Goal: Information Seeking & Learning: Learn about a topic

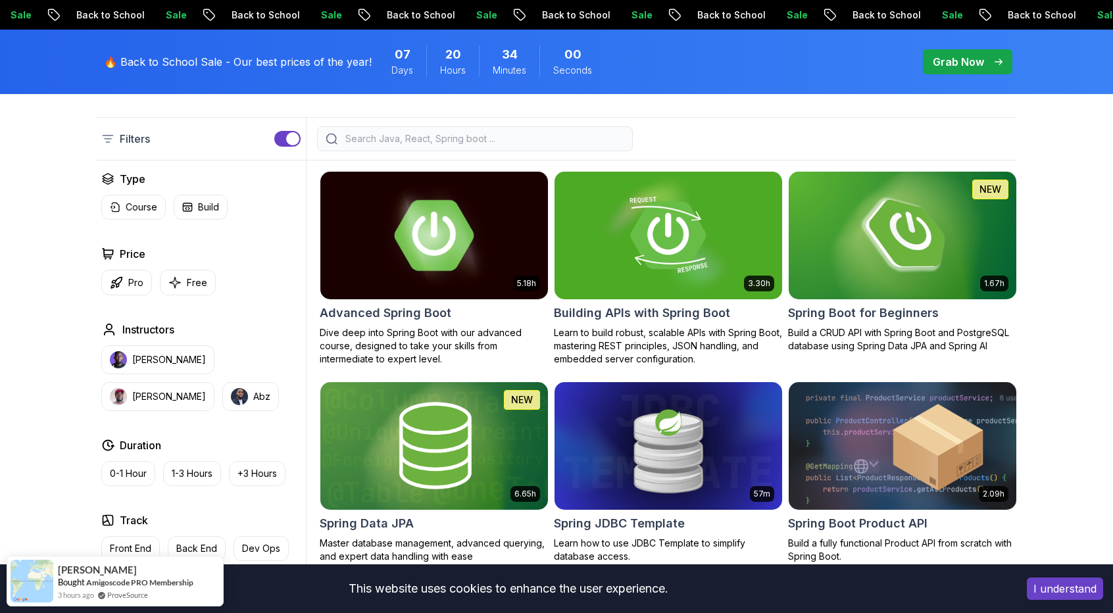
scroll to position [335, 0]
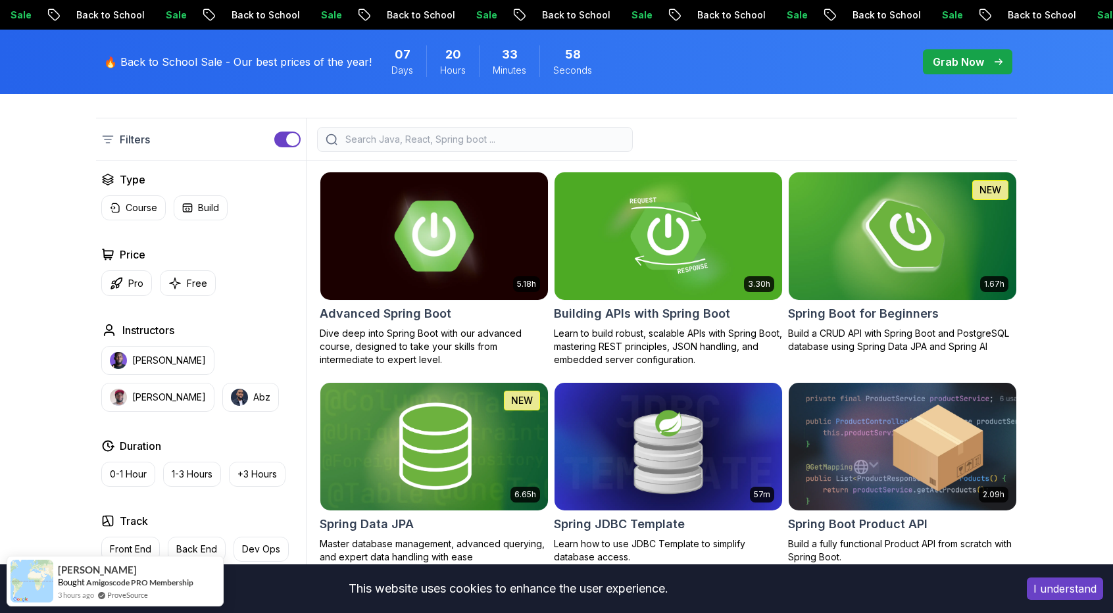
click at [454, 269] on img at bounding box center [433, 236] width 239 height 134
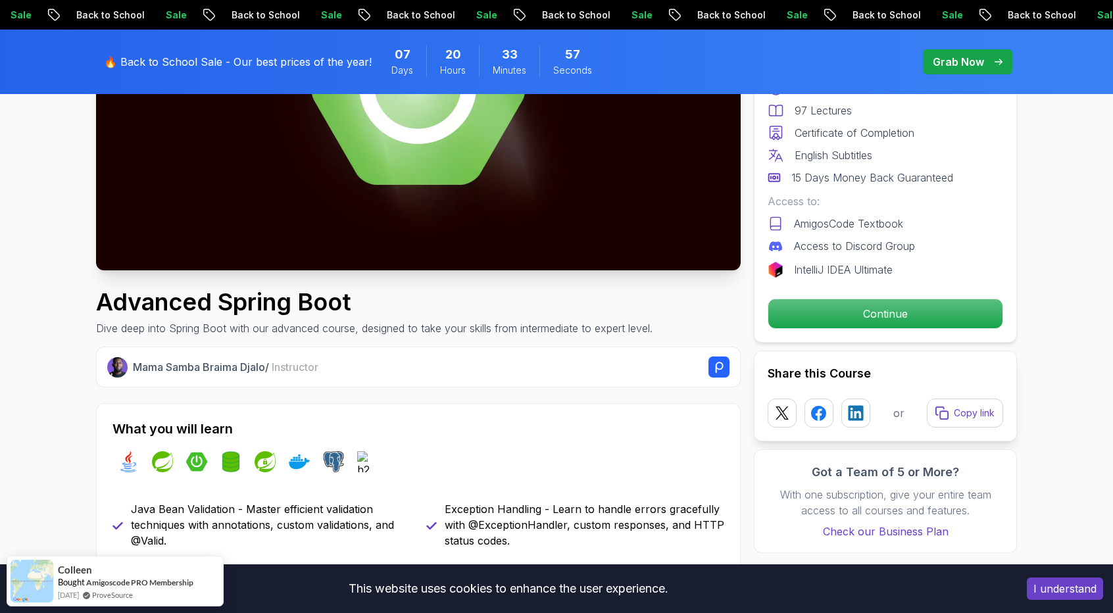
scroll to position [266, 0]
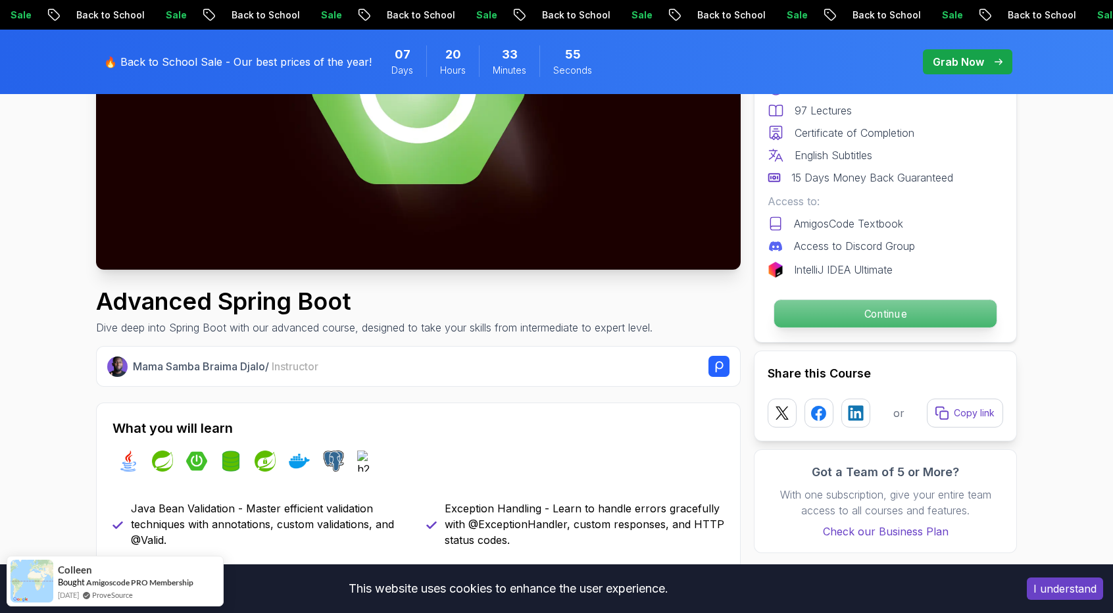
click at [897, 318] on p "Continue" at bounding box center [885, 314] width 222 height 28
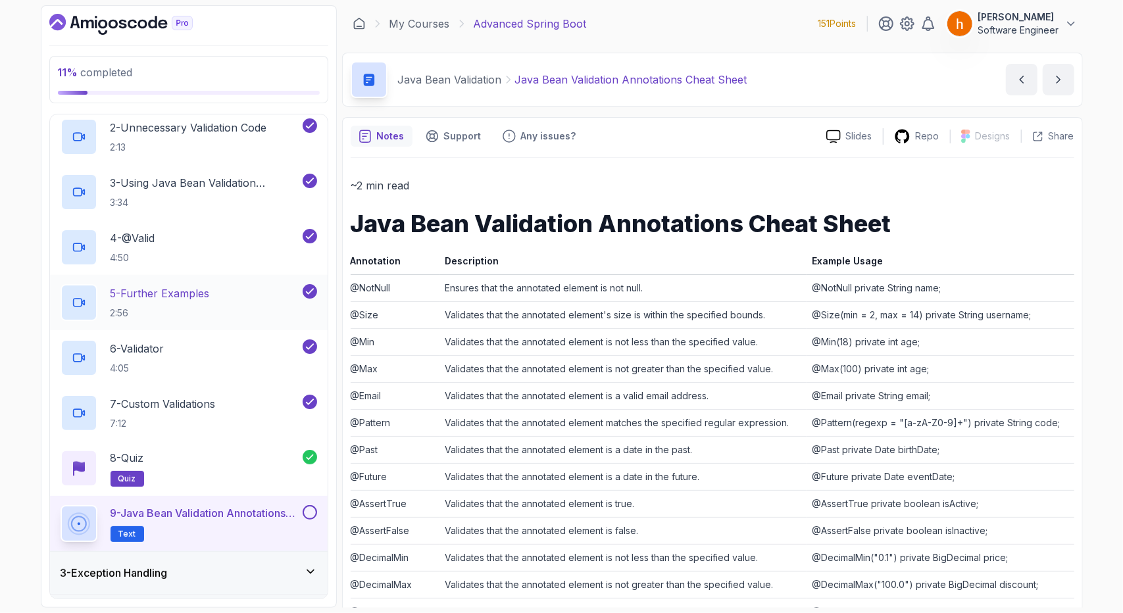
scroll to position [143, 0]
click at [312, 516] on button at bounding box center [310, 514] width 14 height 14
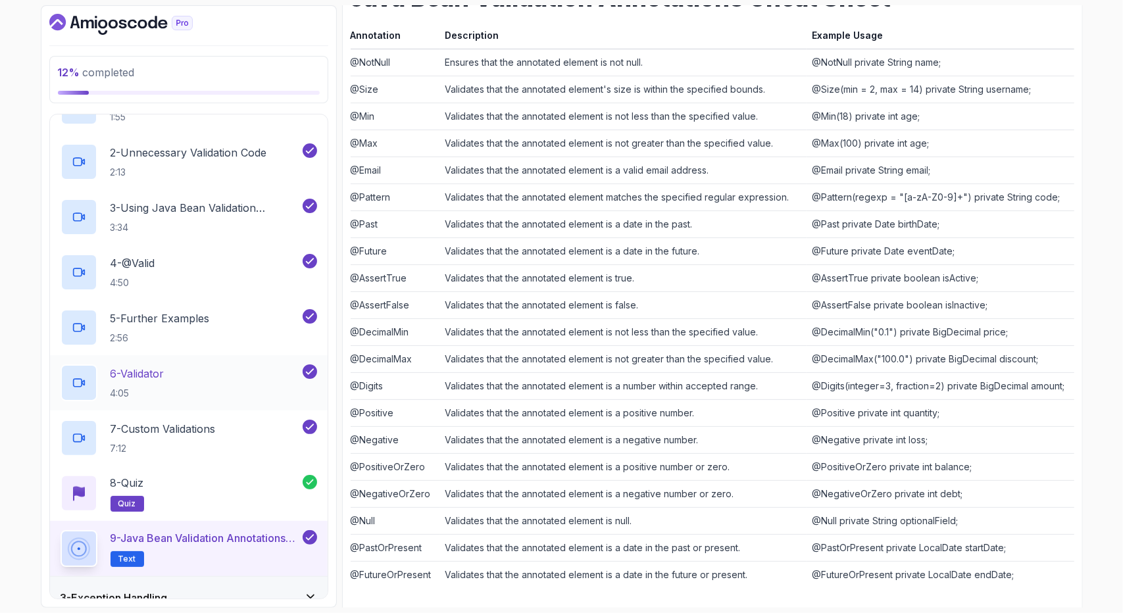
scroll to position [120, 0]
click at [216, 438] on h2 "7 - Custom Validations 7:12" at bounding box center [162, 439] width 105 height 34
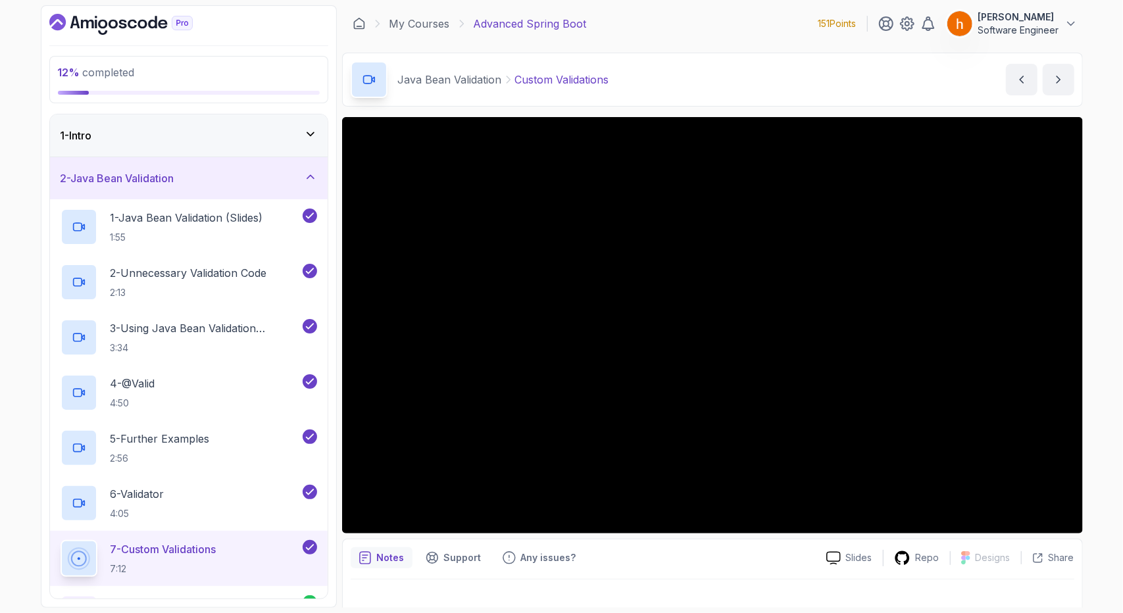
click at [318, 181] on div "2 - Java Bean Validation" at bounding box center [189, 178] width 278 height 42
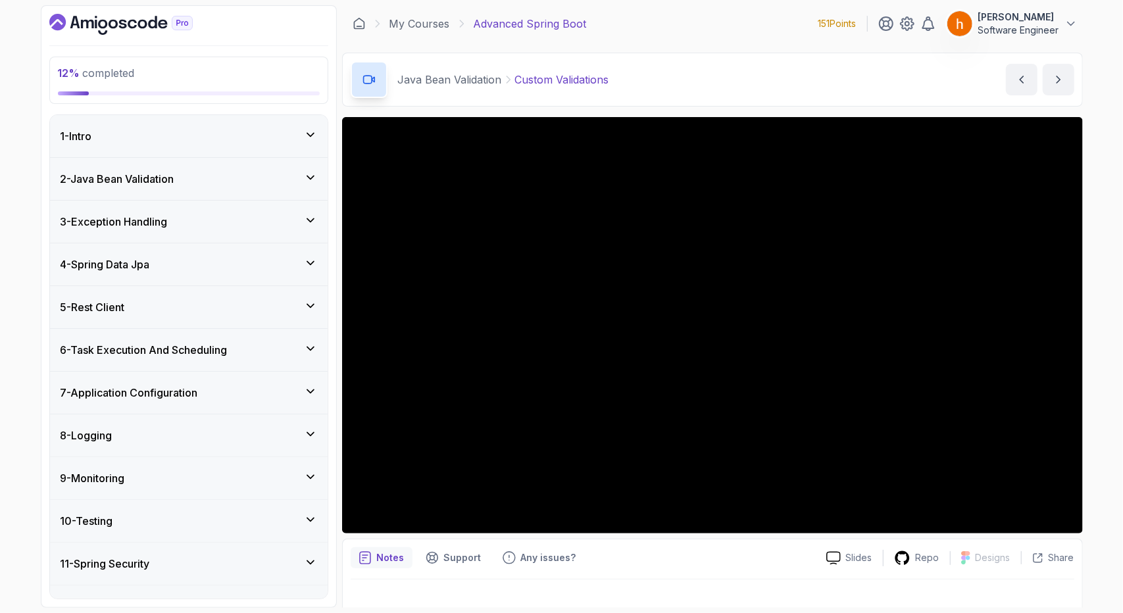
click at [292, 218] on div "3 - Exception Handling" at bounding box center [189, 222] width 256 height 16
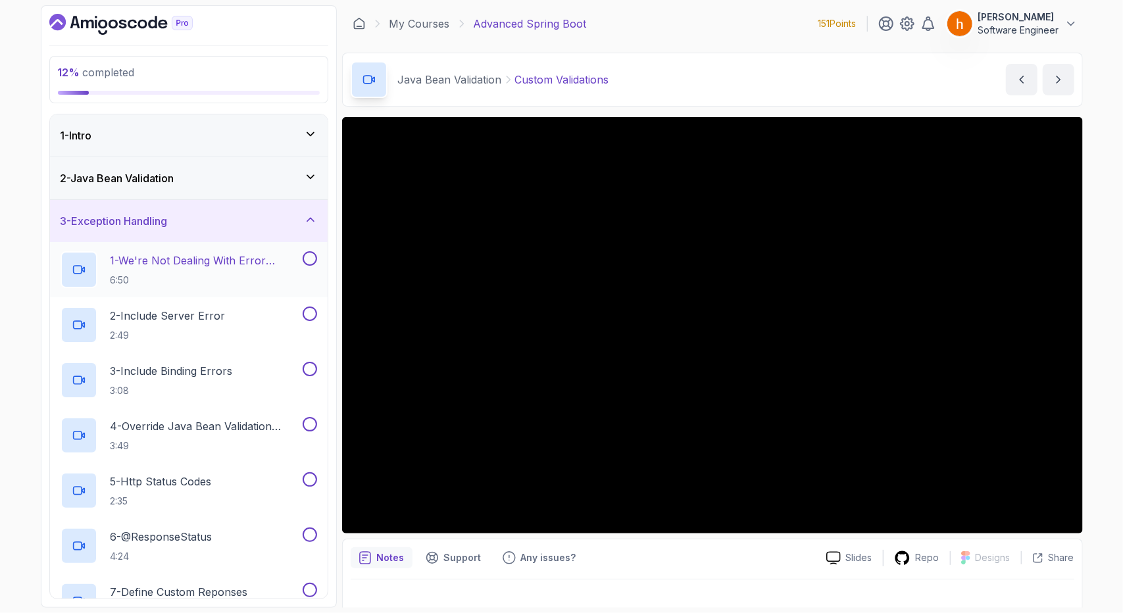
click at [280, 270] on h2 "1 - We're Not Dealing With Error Properply 6:50" at bounding box center [204, 270] width 189 height 34
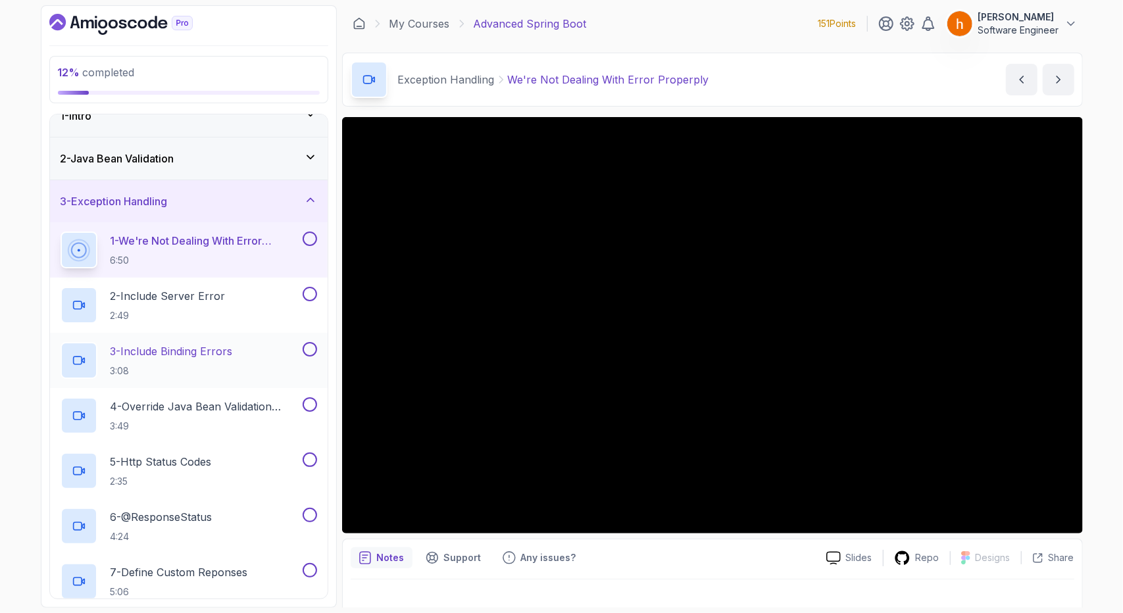
scroll to position [18, 0]
